Goal: Task Accomplishment & Management: Manage account settings

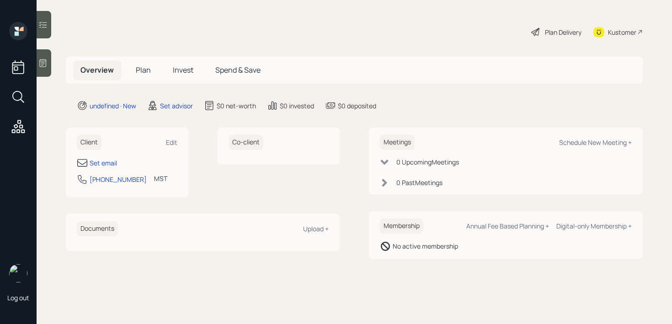
click at [44, 66] on icon at bounding box center [42, 63] width 9 height 9
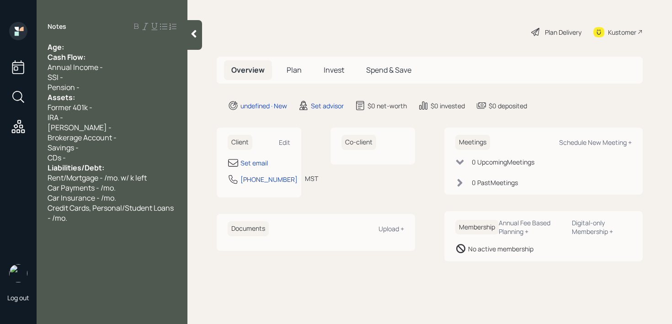
click at [192, 40] on div at bounding box center [194, 35] width 15 height 30
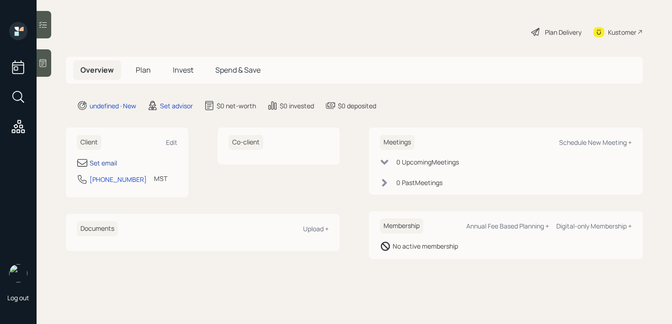
click at [103, 165] on div "Set email" at bounding box center [103, 163] width 27 height 10
select select "America/[GEOGRAPHIC_DATA]"
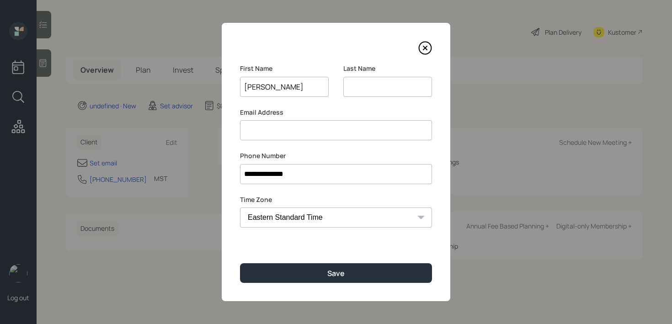
type input "[PERSON_NAME]"
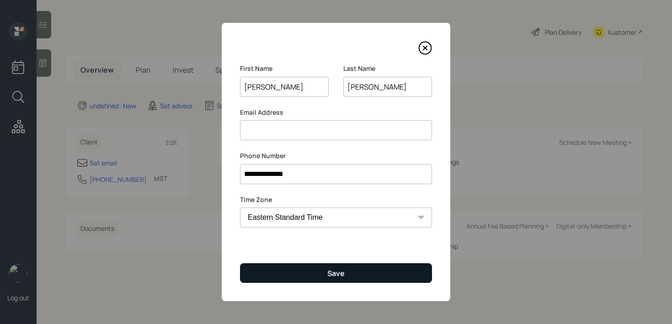
type input "[PERSON_NAME]"
click at [340, 280] on button "Save" at bounding box center [336, 273] width 192 height 20
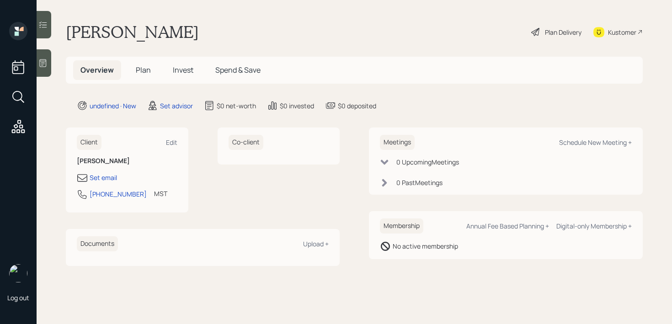
click at [43, 63] on icon at bounding box center [42, 63] width 9 height 9
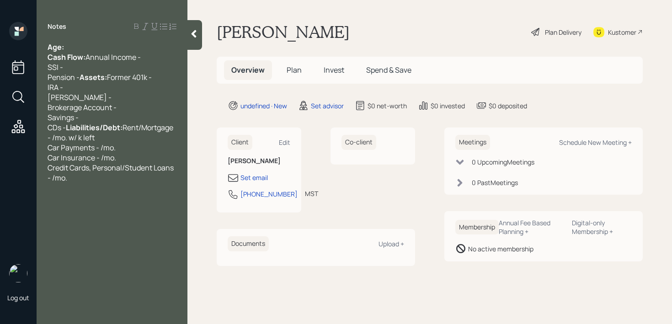
click at [124, 50] on div "Age: Cash Flow: Annual Income - SSI - Pension - Assets: Former 401k - IRA - [PE…" at bounding box center [112, 112] width 129 height 141
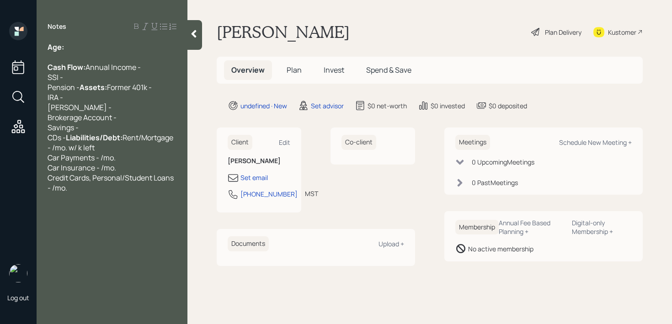
click at [107, 97] on div "Cash Flow: Annual Income - SSI - Pension - Assets: Former 401k - IRA - [PERSON_…" at bounding box center [112, 122] width 129 height 141
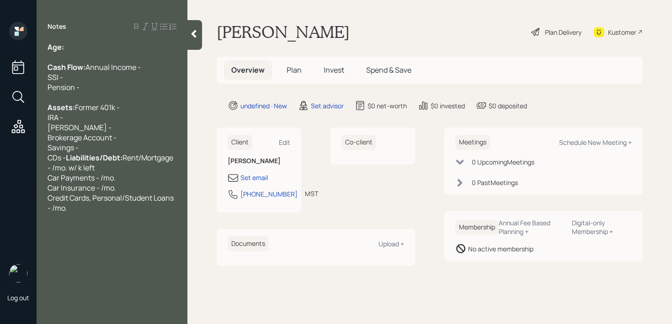
click at [103, 179] on div "Assets: Former 401k - IRA - [PERSON_NAME] - Brokerage Account - Savings - CDs -…" at bounding box center [112, 152] width 129 height 121
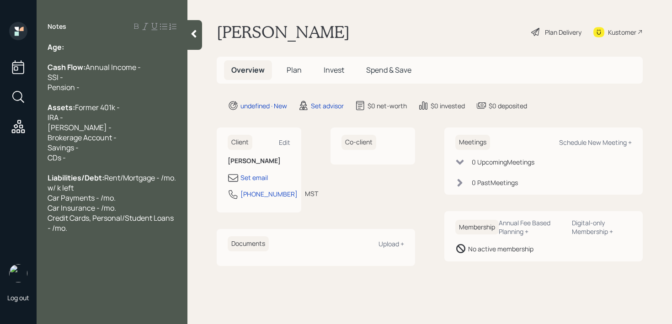
click at [124, 38] on div "Notes Age: Cash Flow: Annual Income - SSI - Pension - Assets: Former 401k - IRA…" at bounding box center [112, 167] width 151 height 291
click at [95, 56] on div "Cash Flow: Annual Income - SSI - Pension -" at bounding box center [112, 72] width 129 height 40
click at [102, 44] on div "Age:" at bounding box center [112, 47] width 129 height 10
